Goal: Task Accomplishment & Management: Use online tool/utility

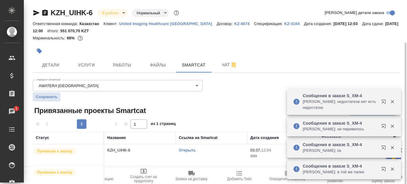
scroll to position [22, 0]
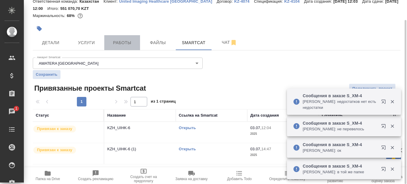
click at [135, 43] on span "Работы" at bounding box center [122, 42] width 29 height 7
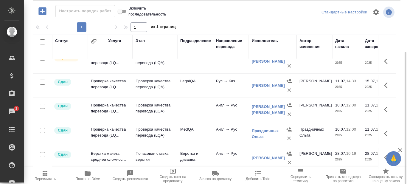
scroll to position [185, 0]
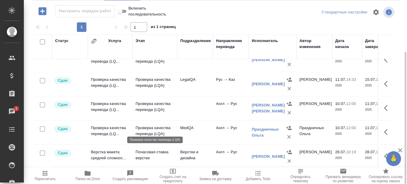
click at [152, 129] on p "Проверка качества перевода (LQA)" at bounding box center [155, 131] width 39 height 12
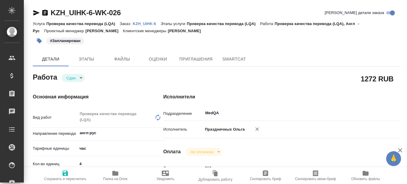
type textarea "x"
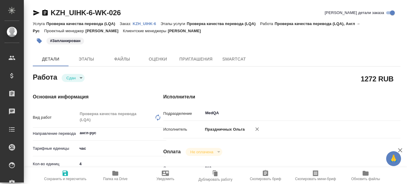
type textarea "x"
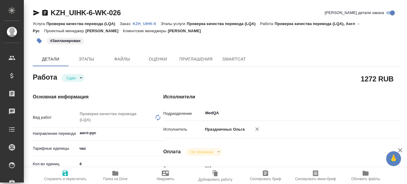
type textarea "x"
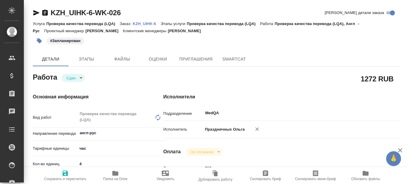
type textarea "x"
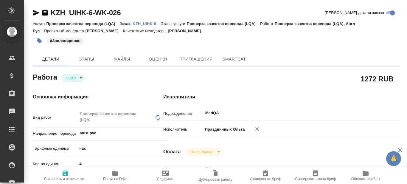
type textarea "x"
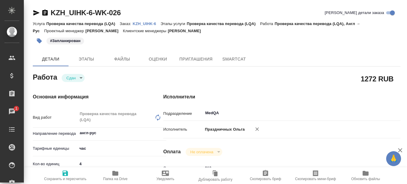
click at [116, 177] on span "Папка на Drive" at bounding box center [115, 179] width 24 height 4
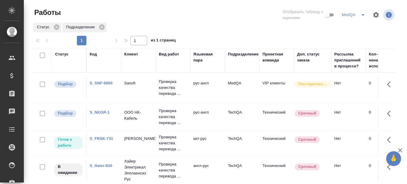
scroll to position [167, 0]
